Goal: Information Seeking & Learning: Learn about a topic

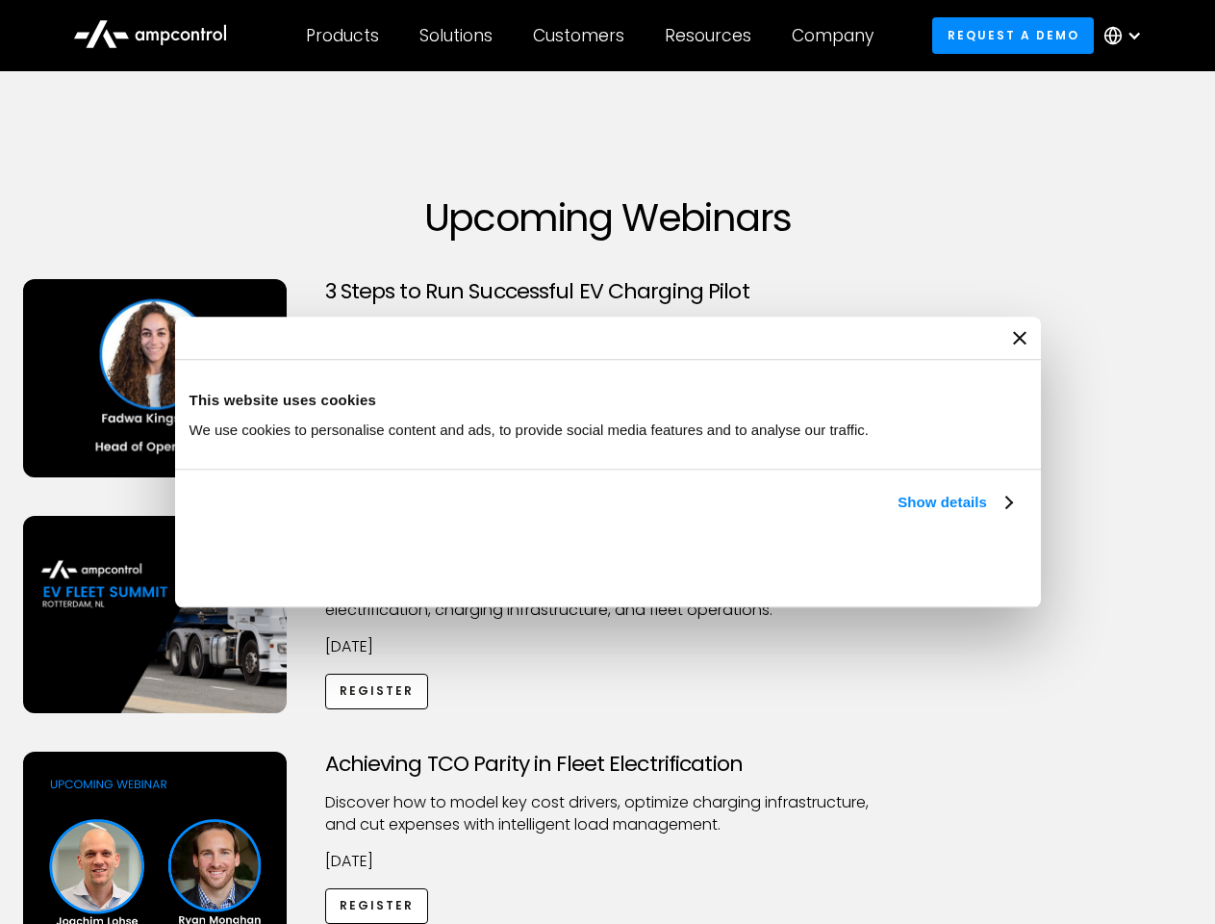
click at [898, 514] on link "Show details" at bounding box center [955, 502] width 114 height 23
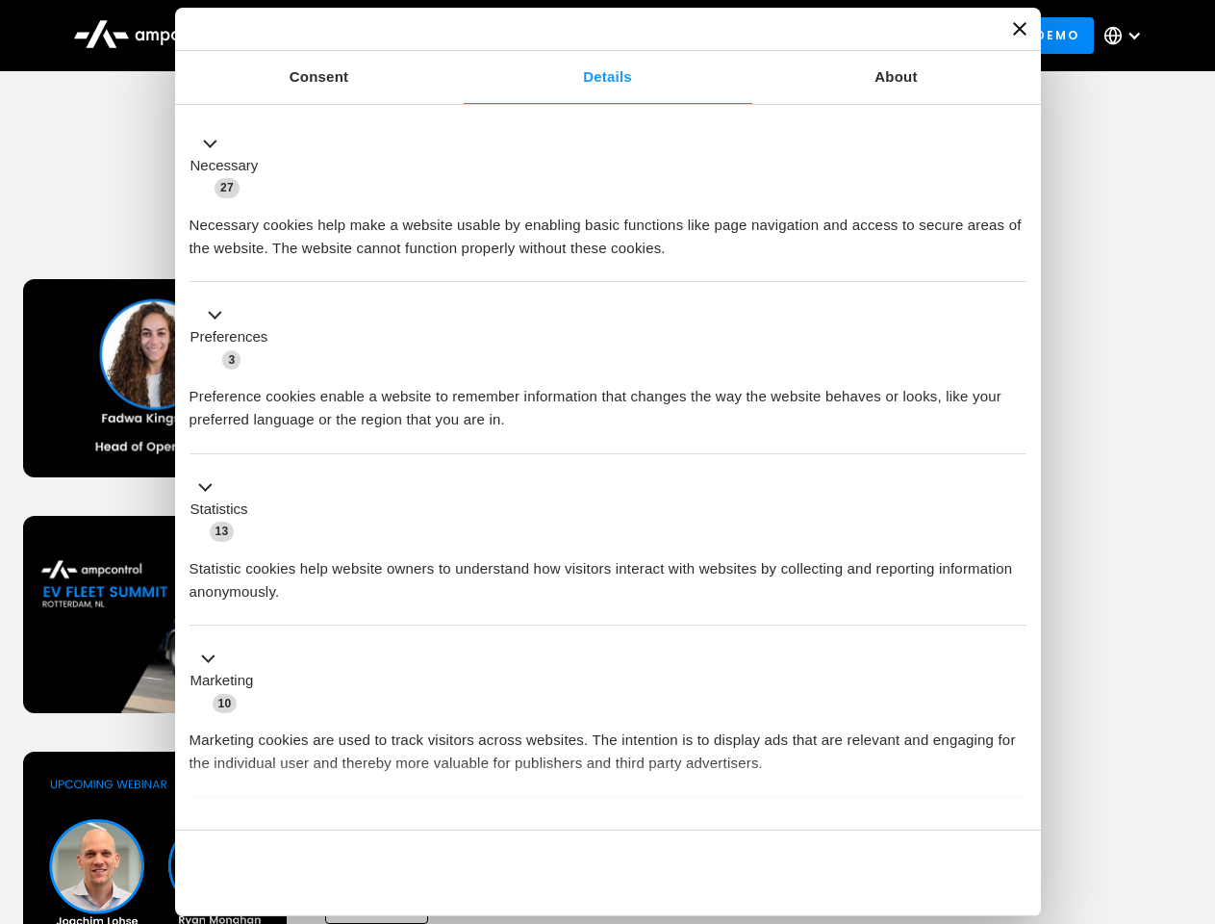
click at [1014, 626] on li "Statistics 13 Statistic cookies help website owners to understand how visitors …" at bounding box center [608, 540] width 837 height 172
click at [1194, 775] on div "Achieving TCO Parity in Fleet Electrification Discover how to model key cost dr…" at bounding box center [608, 902] width 1208 height 302
click at [592, 36] on div "Customers" at bounding box center [578, 35] width 91 height 21
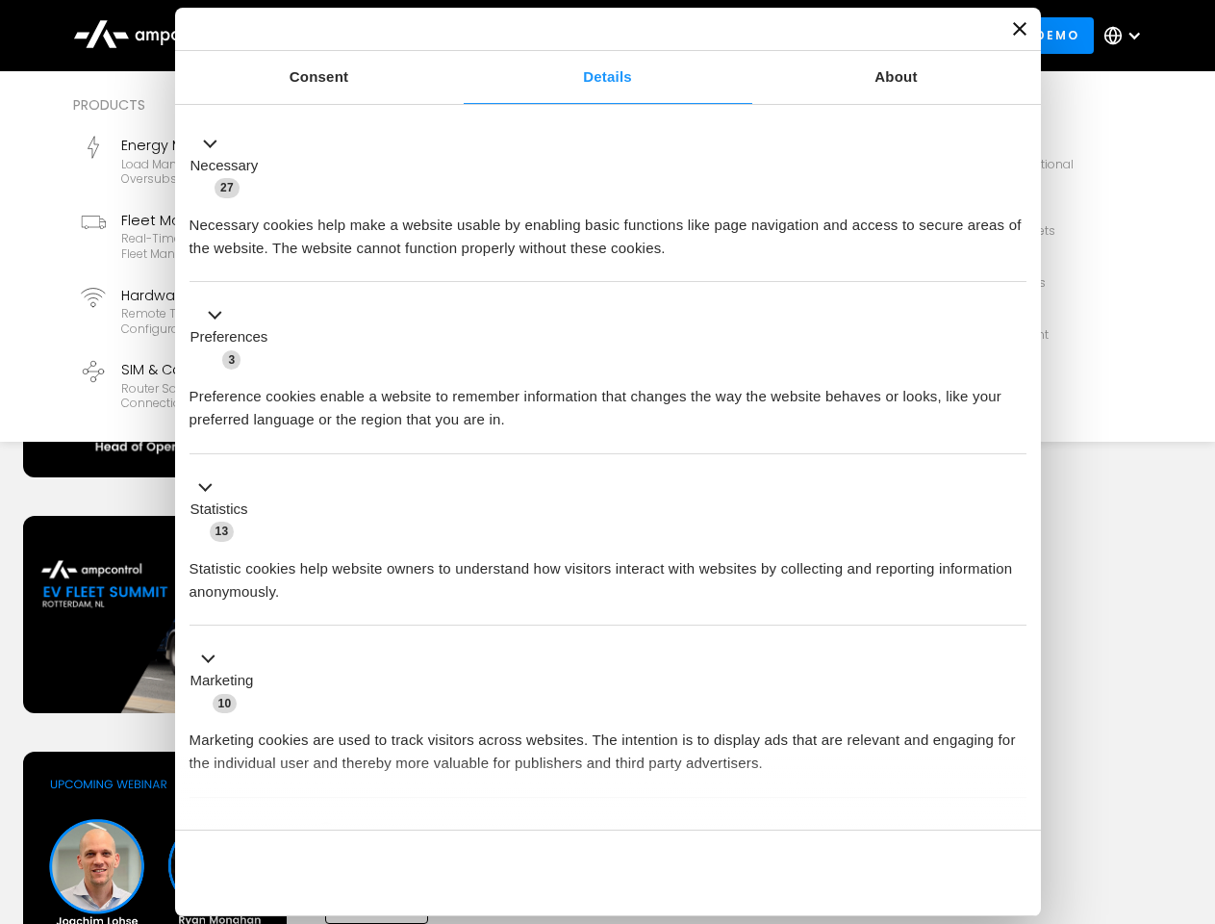
click at [342, 36] on div "Products" at bounding box center [342, 35] width 73 height 21
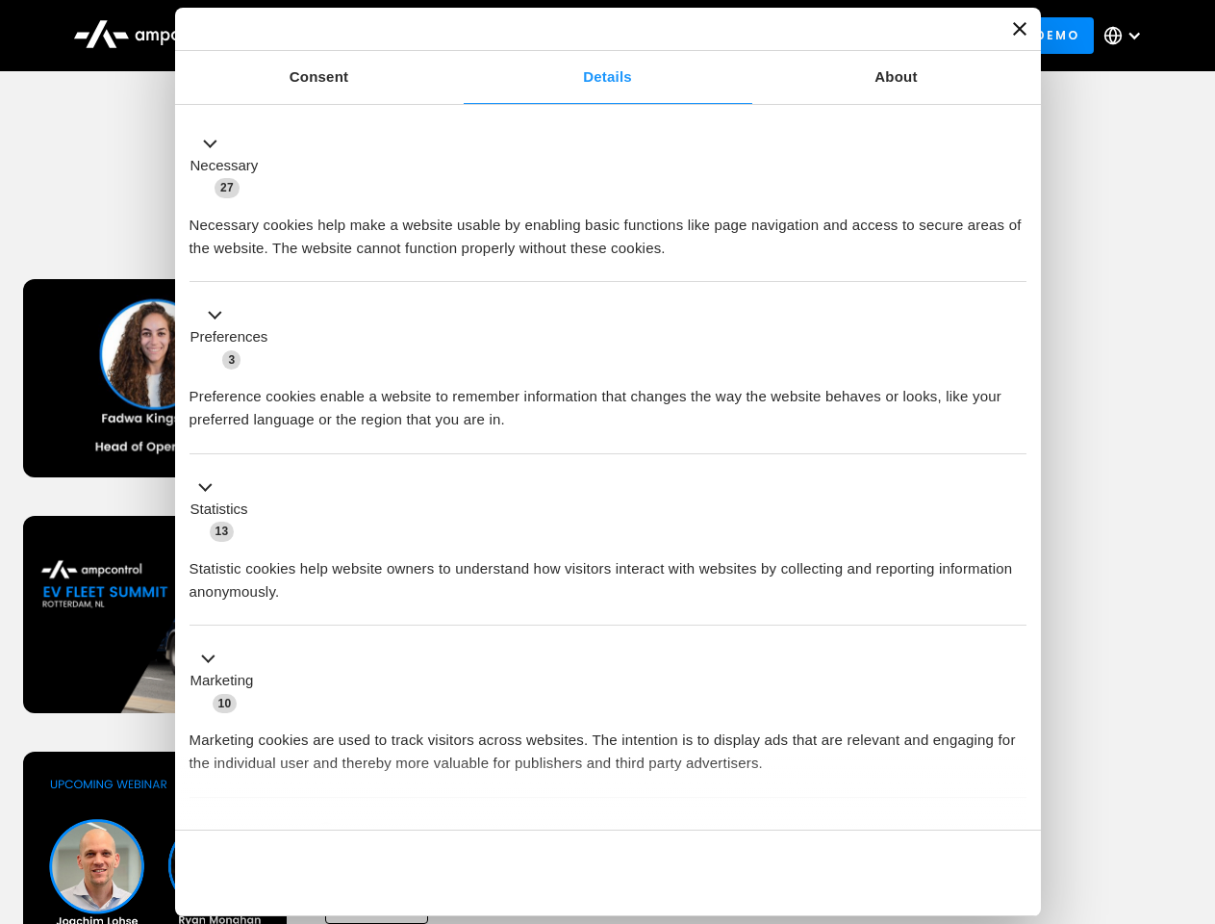
click at [457, 36] on div "Solutions" at bounding box center [455, 35] width 73 height 21
click at [582, 36] on div "Customers" at bounding box center [578, 35] width 91 height 21
click at [712, 36] on div "Resources" at bounding box center [708, 35] width 87 height 21
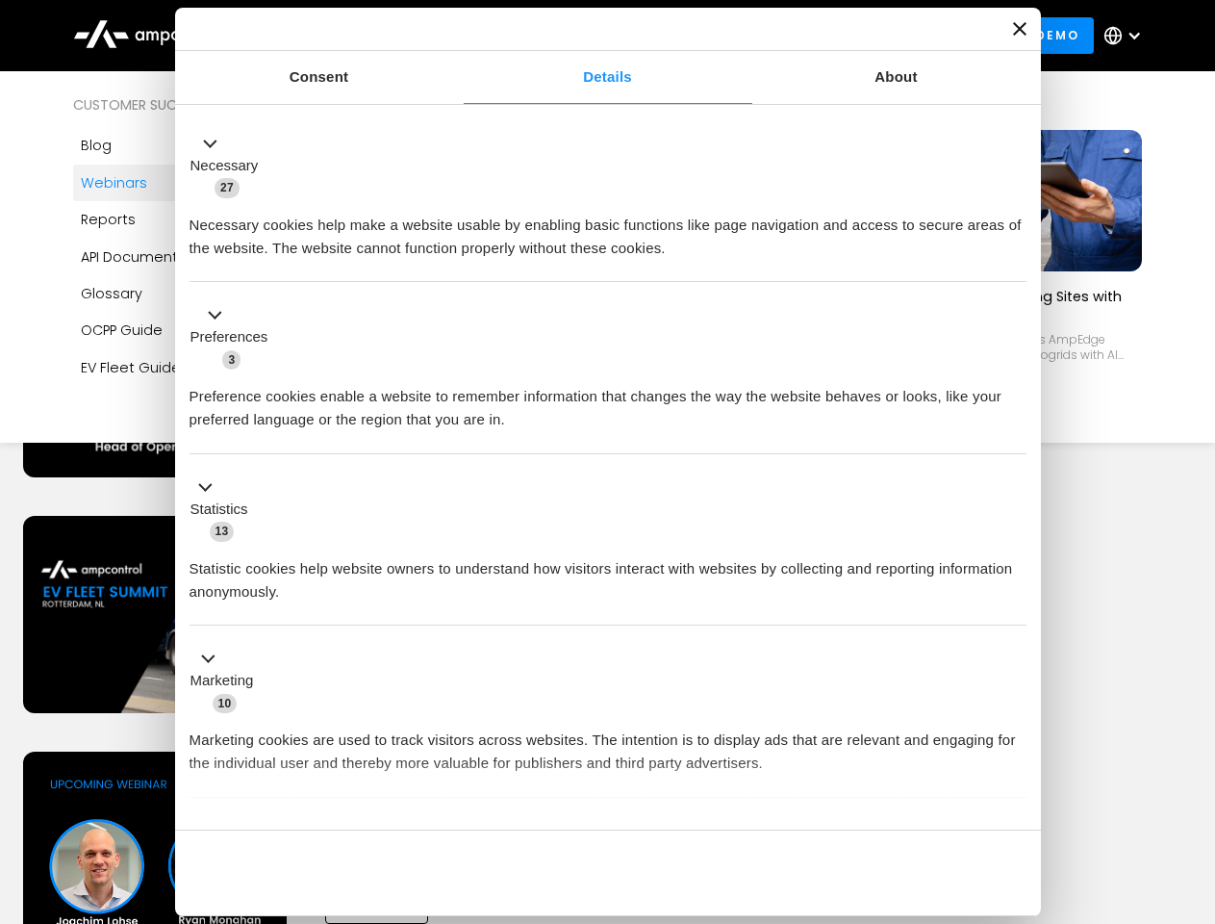
click at [839, 36] on div "Company" at bounding box center [833, 35] width 82 height 21
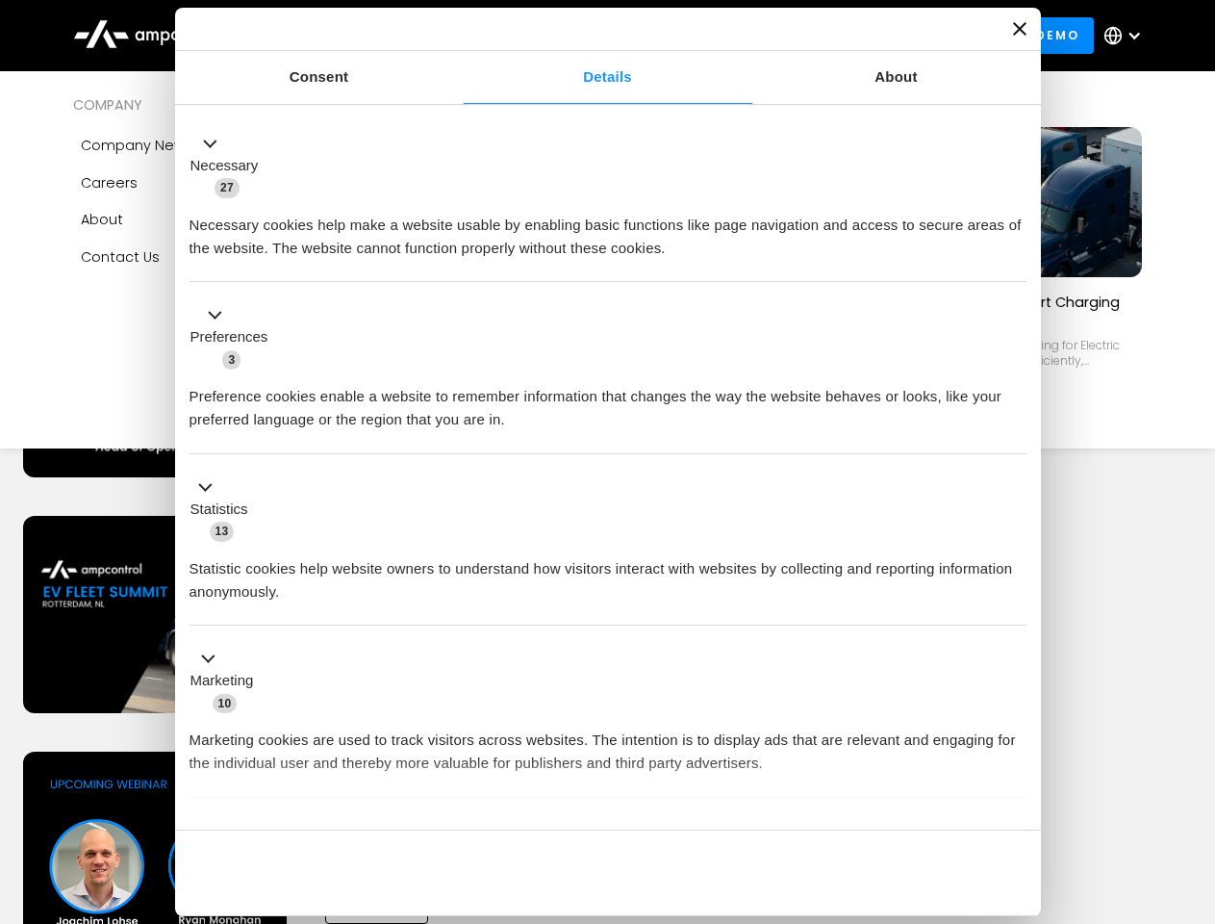
click at [1127, 36] on div at bounding box center [1134, 35] width 15 height 15
